Goal: Task Accomplishment & Management: Use online tool/utility

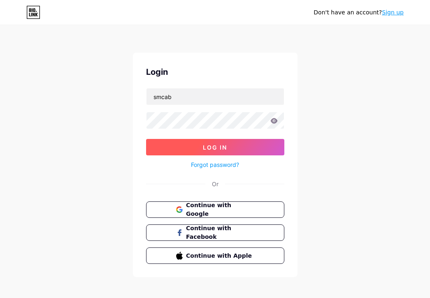
click at [220, 147] on span "Log In" at bounding box center [215, 147] width 24 height 7
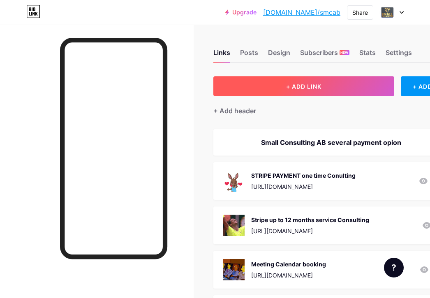
drag, startPoint x: 71, startPoint y: 17, endPoint x: 287, endPoint y: 82, distance: 226.3
click at [287, 82] on button "+ ADD LINK" at bounding box center [303, 86] width 181 height 20
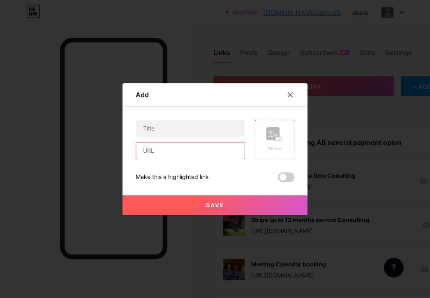
click at [143, 147] on input "text" at bounding box center [190, 151] width 109 height 16
paste input "prod_Sr29SgCuMldcg0"
drag, startPoint x: 217, startPoint y: 150, endPoint x: 225, endPoint y: 152, distance: 8.0
click at [225, 152] on input "prod_Sr29SgCuMldcg0" at bounding box center [190, 151] width 109 height 16
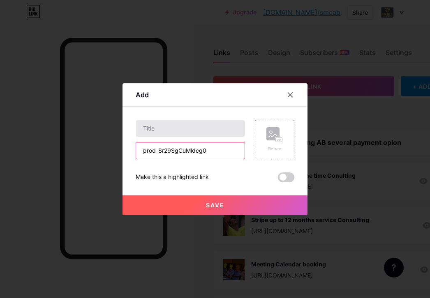
type input "prod_Sr29SgCuMldcg0"
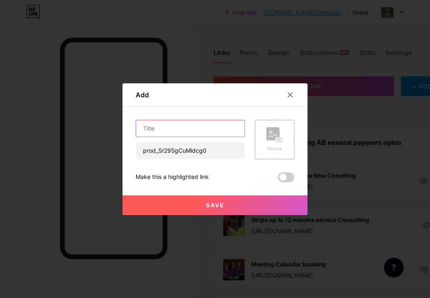
click at [166, 128] on input "text" at bounding box center [190, 128] width 109 height 16
type input "C"
type input "Welcome to [GEOGRAPHIC_DATA]"
click at [280, 146] on div "Picture" at bounding box center [274, 139] width 16 height 25
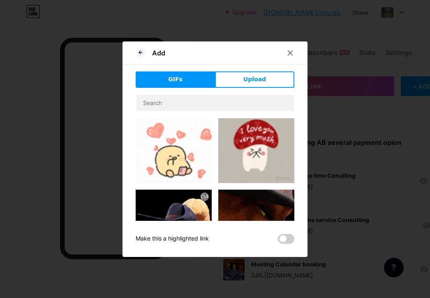
scroll to position [12, 0]
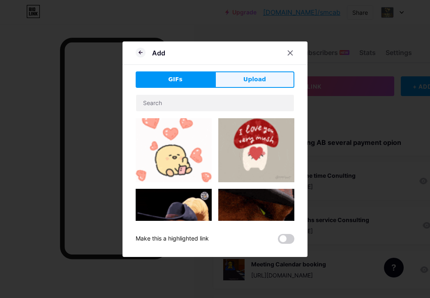
click at [257, 77] on span "Upload" at bounding box center [254, 79] width 23 height 9
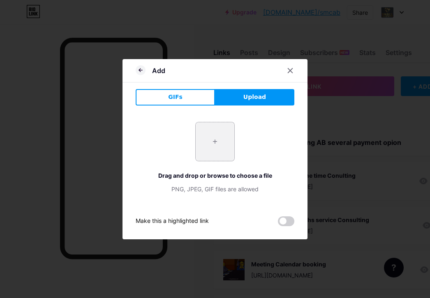
click at [216, 138] on input "file" at bounding box center [215, 142] width 39 height 39
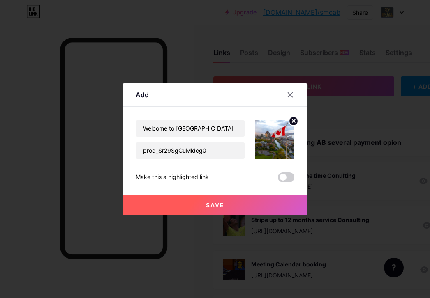
click at [218, 205] on span "Save" at bounding box center [215, 205] width 18 height 7
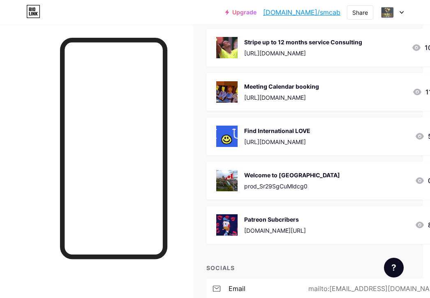
scroll to position [178, 10]
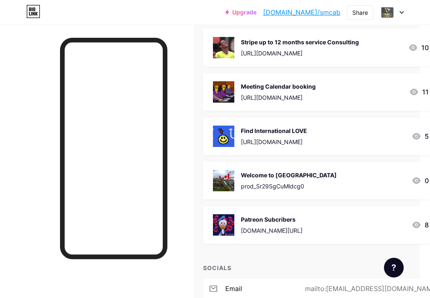
click at [284, 171] on div "Welcome to [GEOGRAPHIC_DATA]" at bounding box center [289, 175] width 96 height 9
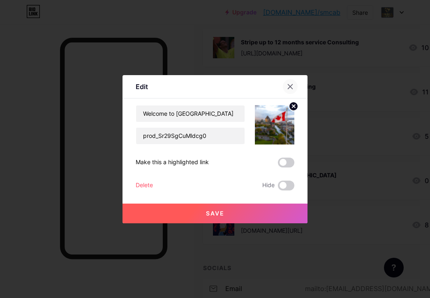
click at [289, 85] on icon at bounding box center [290, 86] width 7 height 7
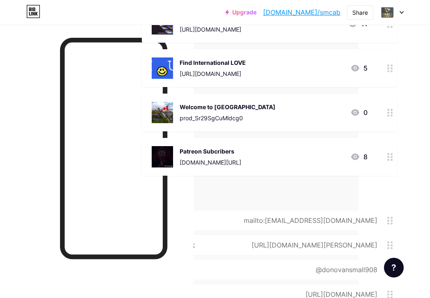
scroll to position [194, 72]
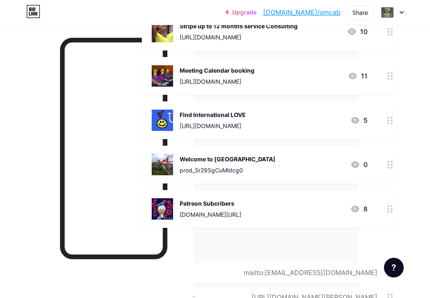
click at [387, 166] on div at bounding box center [390, 165] width 14 height 38
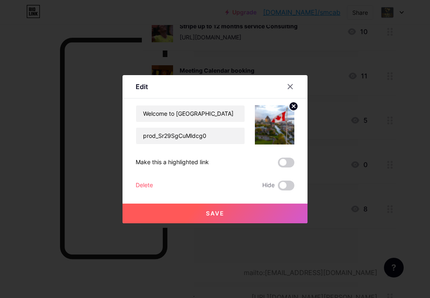
click at [359, 167] on div at bounding box center [215, 149] width 430 height 298
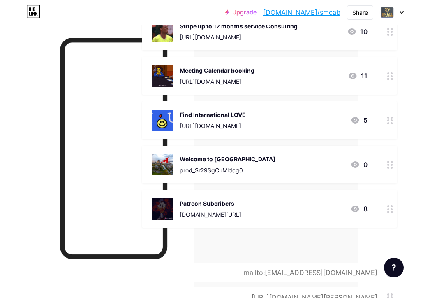
click at [356, 166] on icon at bounding box center [355, 165] width 8 height 7
click at [215, 212] on span "Save" at bounding box center [215, 213] width 18 height 7
click at [198, 156] on div "Welcome to [GEOGRAPHIC_DATA]" at bounding box center [228, 159] width 96 height 9
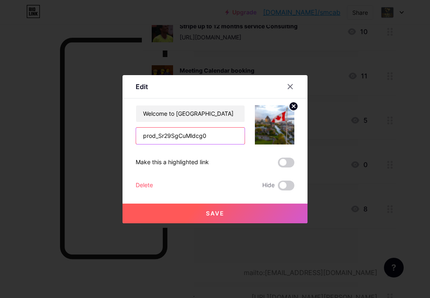
drag, startPoint x: 219, startPoint y: 139, endPoint x: 143, endPoint y: 136, distance: 75.7
click at [143, 136] on input "prod_Sr29SgCuMldcg0" at bounding box center [190, 136] width 109 height 16
click at [150, 132] on input "text" at bounding box center [190, 136] width 109 height 16
paste input "price_1RvK5dAKkBGix3hhtgxAD3pG"
type input "price_1RvK5dAKkBGix3hhtgxAD3pG"
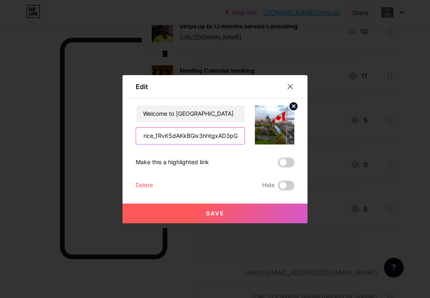
scroll to position [0, 0]
drag, startPoint x: 239, startPoint y: 140, endPoint x: 95, endPoint y: 137, distance: 143.9
click at [136, 137] on div "price_1RvK5dAKkBGix3hhtgxAD3pG" at bounding box center [190, 135] width 109 height 17
